Goal: Obtain resource: Obtain resource

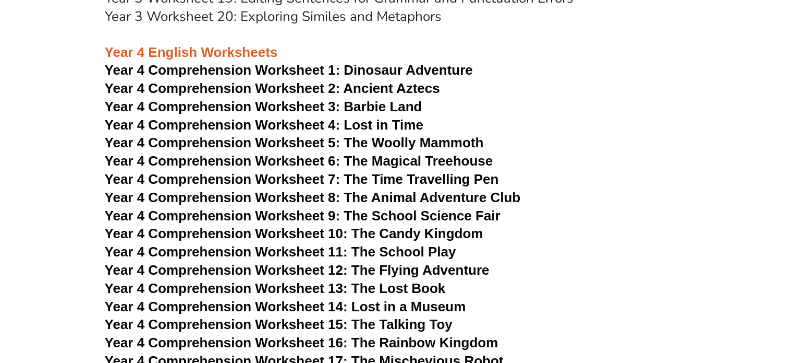
scroll to position [3705, 0]
click at [359, 178] on span "Year 4 Comprehension Worksheet 7: The Time Travelling Pen" at bounding box center [302, 180] width 394 height 16
click at [368, 196] on span "Year 4 Comprehension Worksheet 8: The Animal Adventure Club" at bounding box center [313, 198] width 416 height 16
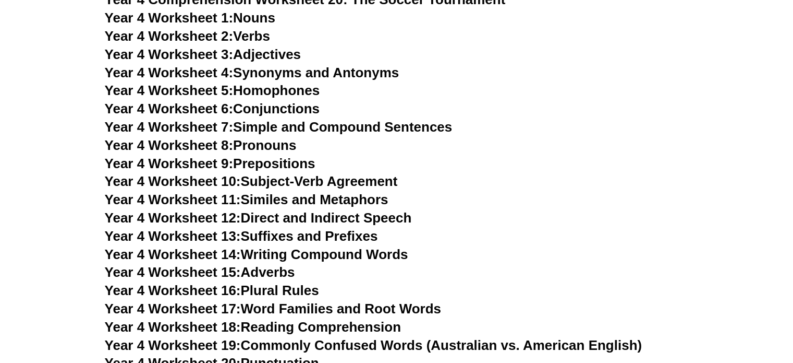
scroll to position [4122, 0]
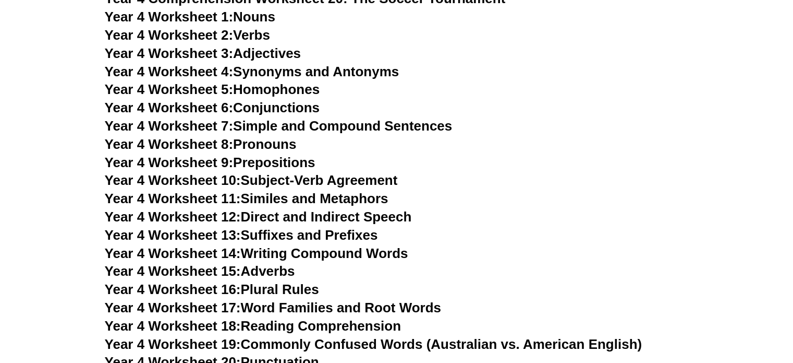
click at [281, 130] on link "Year 4 Worksheet 7: Simple and Compound Sentences" at bounding box center [279, 126] width 348 height 16
click at [266, 150] on link "Year 4 Worksheet 8: Pronouns" at bounding box center [201, 144] width 192 height 16
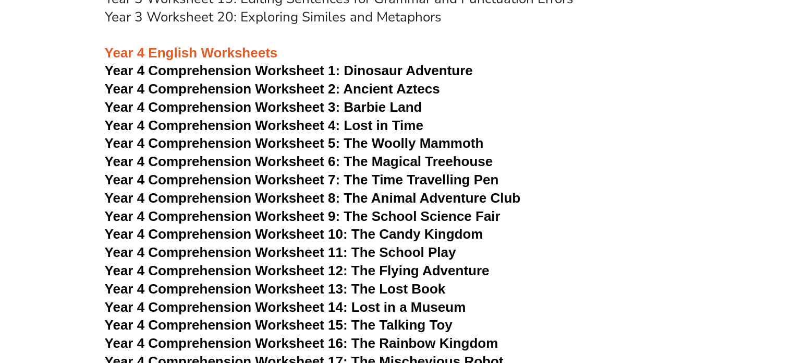
scroll to position [3705, 0]
click at [369, 141] on span "Year 4 Comprehension Worksheet 5: The Woolly Mammoth" at bounding box center [294, 144] width 379 height 16
click at [369, 160] on span "Year 4 Comprehension Worksheet 6: The Magical Treehouse" at bounding box center [299, 162] width 389 height 16
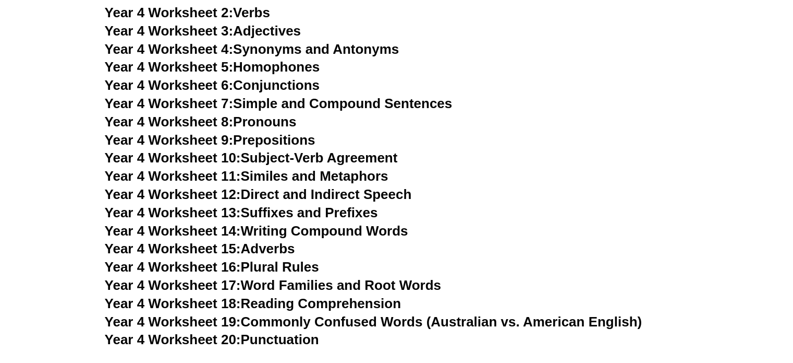
scroll to position [4149, 0]
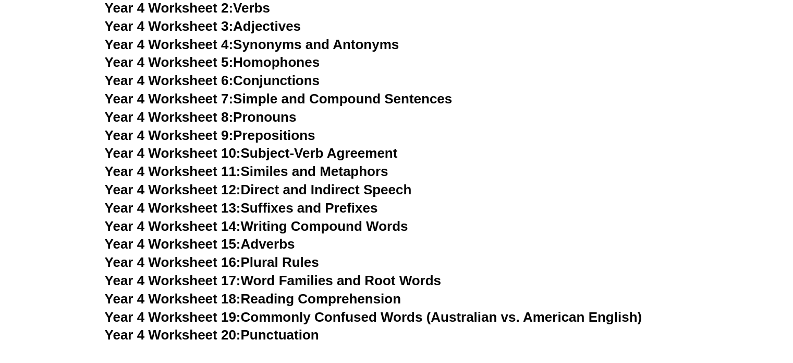
click at [278, 62] on link "Year 4 Worksheet 5: Homophones" at bounding box center [212, 62] width 215 height 16
click at [288, 76] on link "Year 4 Worksheet 6: Conjunctions" at bounding box center [212, 81] width 215 height 16
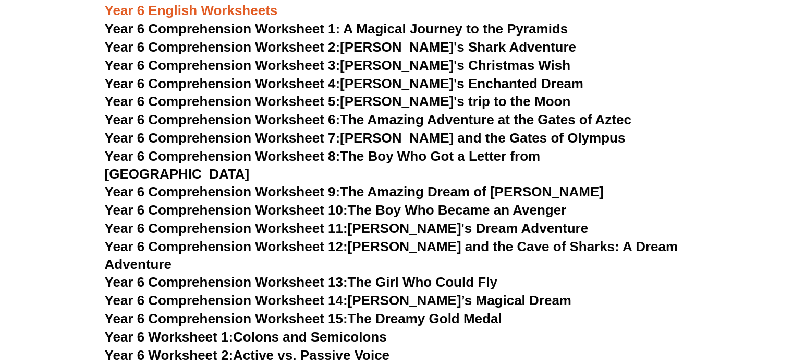
scroll to position [5277, 0]
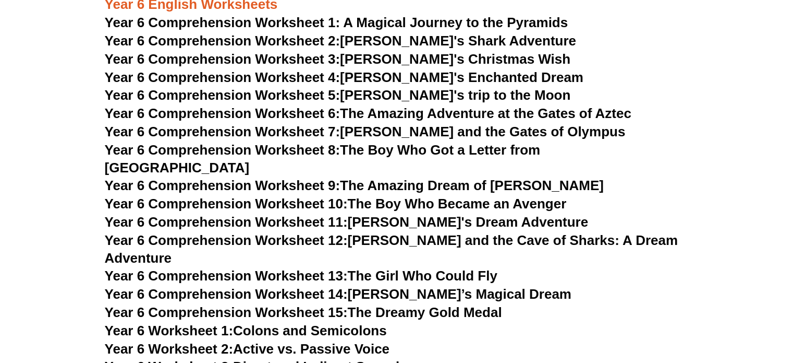
click at [359, 131] on link "Year 6 Comprehension Worksheet 7: [PERSON_NAME] and the Gates of Olympus" at bounding box center [365, 132] width 521 height 16
click at [360, 146] on link "Year 6 Comprehension Worksheet 8: The Boy Who Got a Letter from [GEOGRAPHIC_DAT…" at bounding box center [323, 158] width 436 height 33
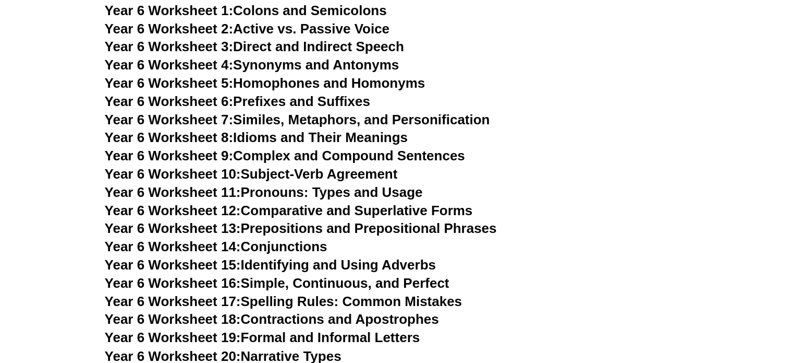
scroll to position [5605, 0]
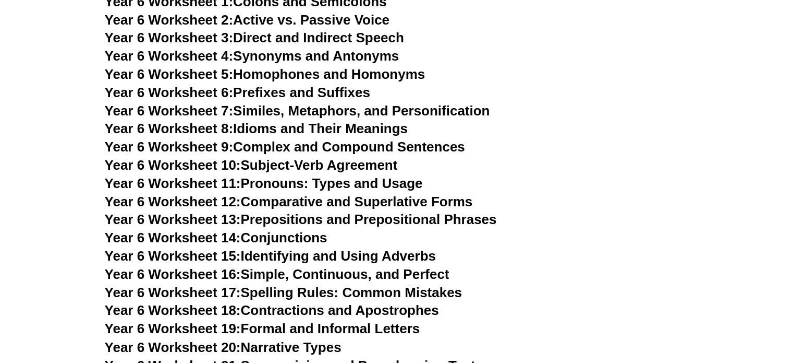
click at [278, 103] on link "Year 6 Worksheet 7: Similes, Metaphors, and Personification" at bounding box center [297, 111] width 385 height 16
click at [281, 120] on link "Year 6 Worksheet 8: Idioms and Their Meanings" at bounding box center [256, 128] width 303 height 16
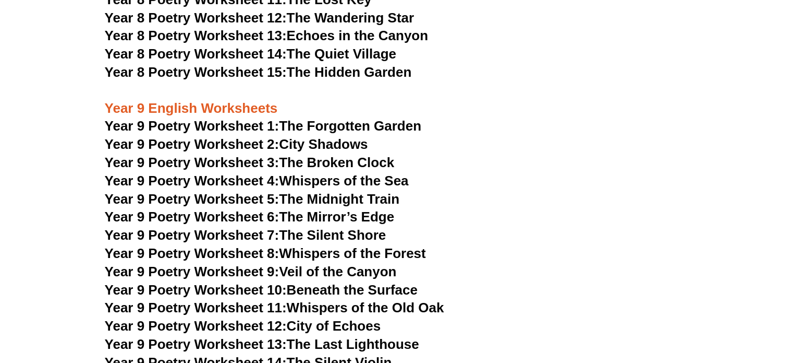
scroll to position [6589, 0]
